Goal: Task Accomplishment & Management: Manage account settings

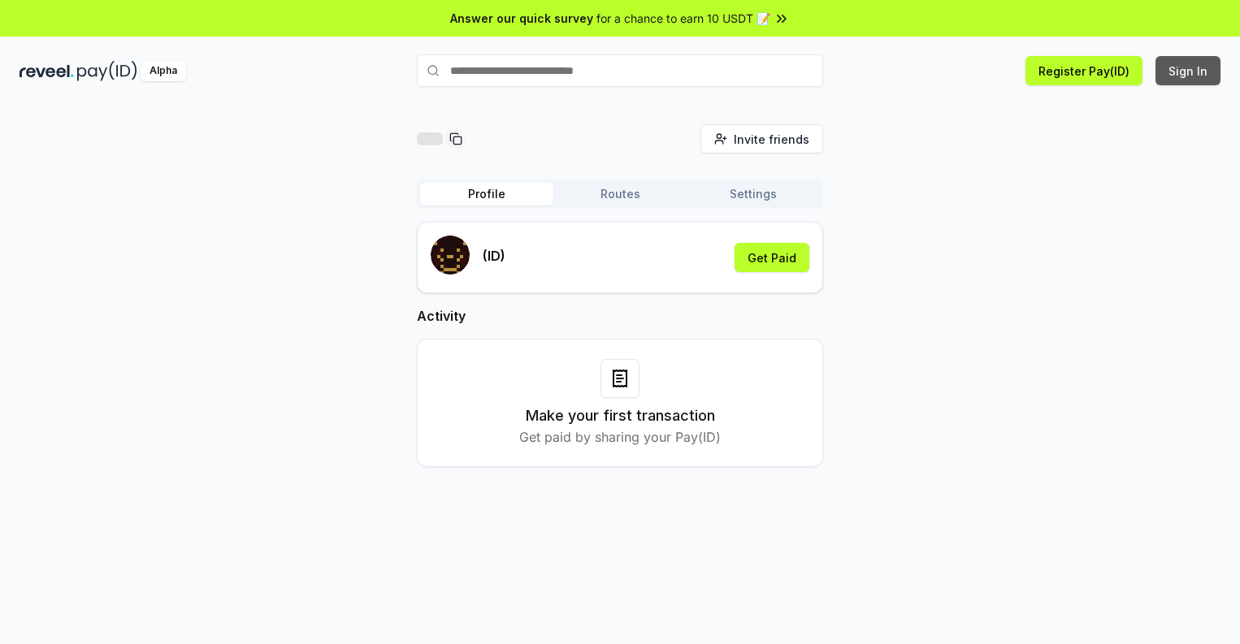
click at [1188, 71] on button "Sign In" at bounding box center [1187, 70] width 65 height 29
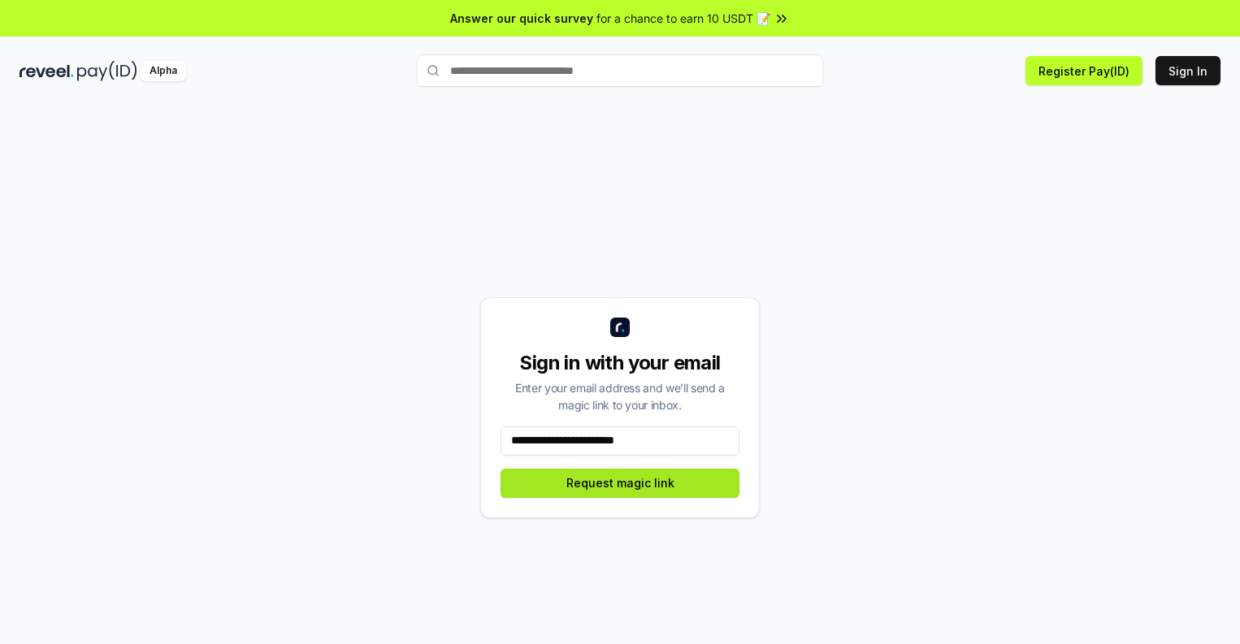
type input "**********"
click at [620, 482] on button "Request magic link" at bounding box center [619, 483] width 239 height 29
